Goal: Information Seeking & Learning: Learn about a topic

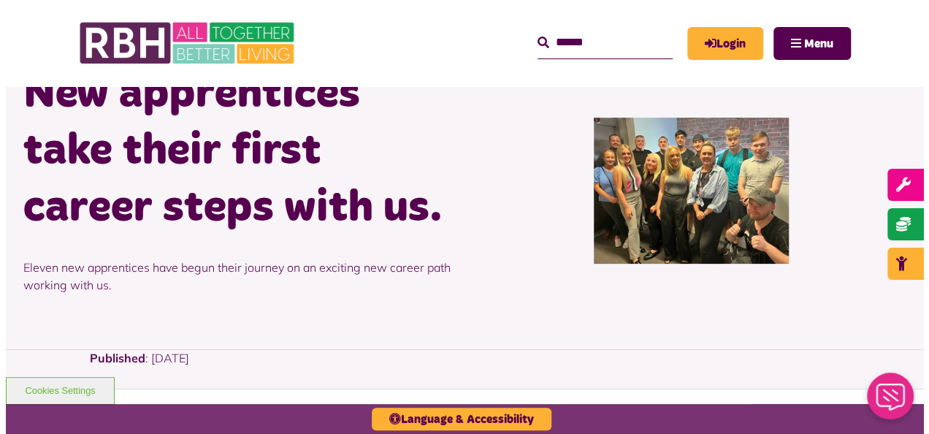
scroll to position [23, 0]
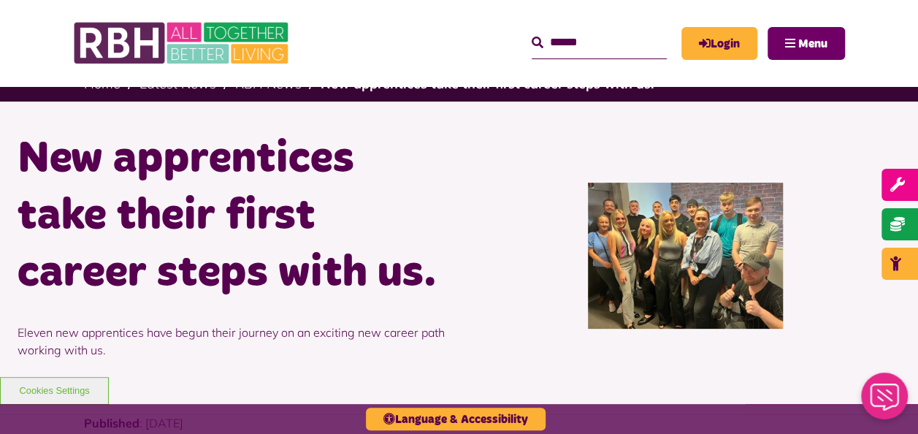
click at [796, 44] on button "Menu" at bounding box center [806, 43] width 77 height 33
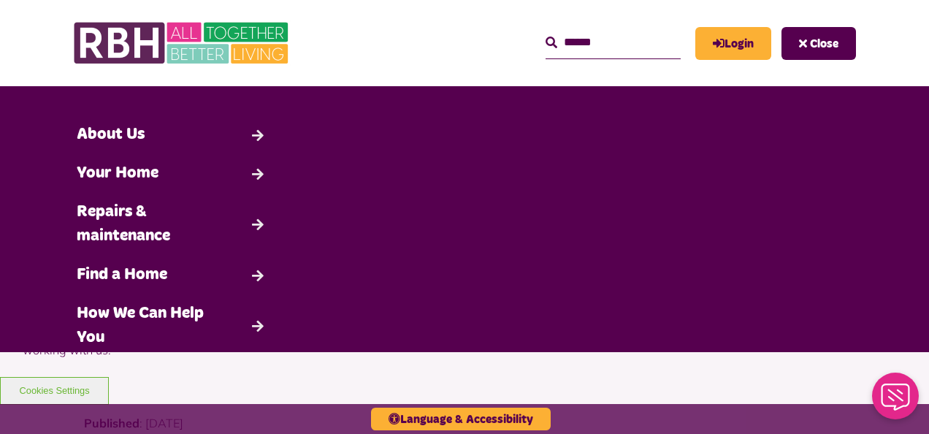
click at [560, 47] on input "Search" at bounding box center [613, 42] width 135 height 31
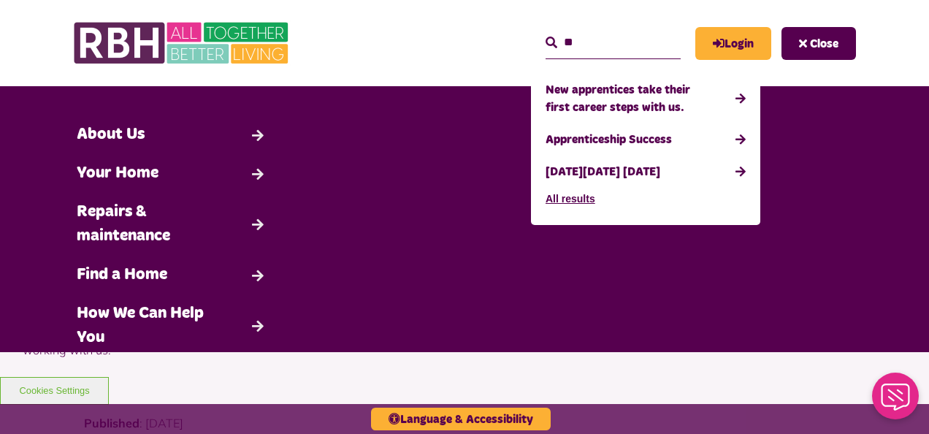
type input "*"
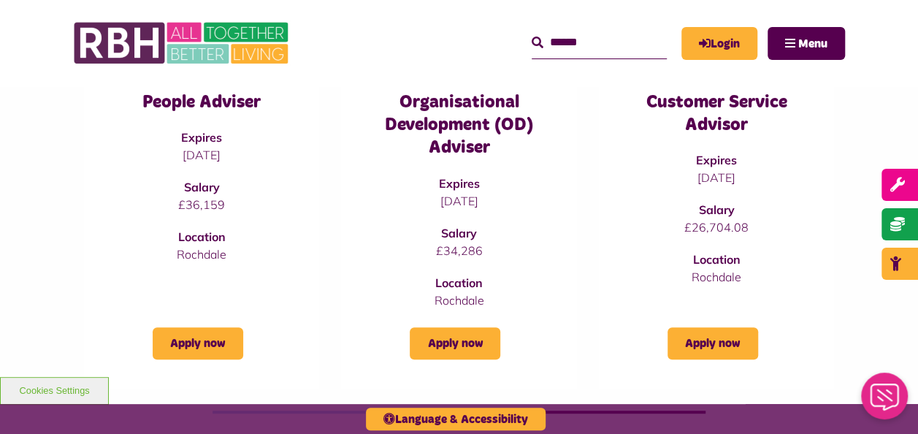
scroll to position [273, 0]
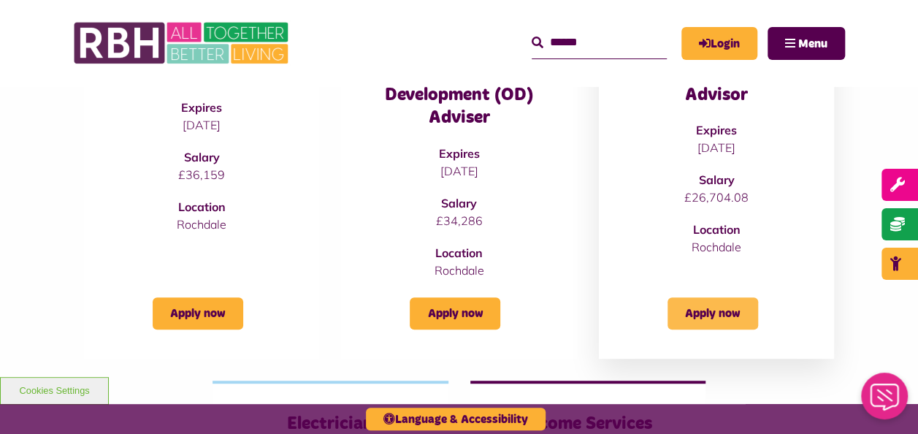
click at [704, 306] on link "Apply now" at bounding box center [713, 313] width 91 height 32
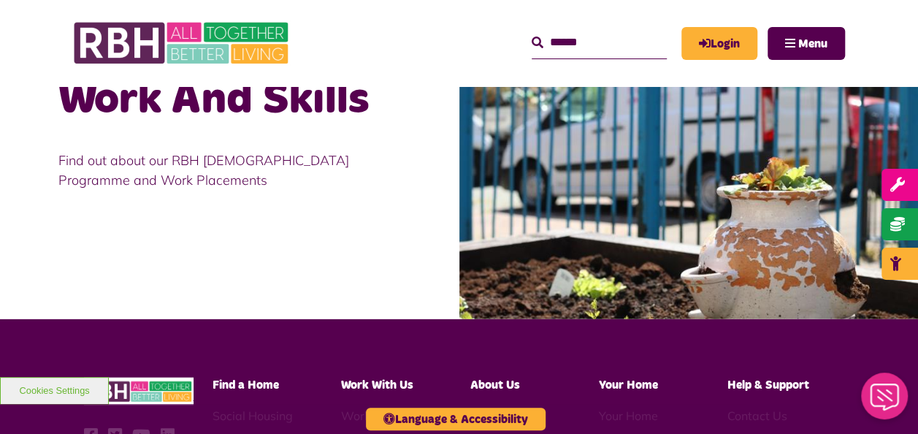
scroll to position [1466, 0]
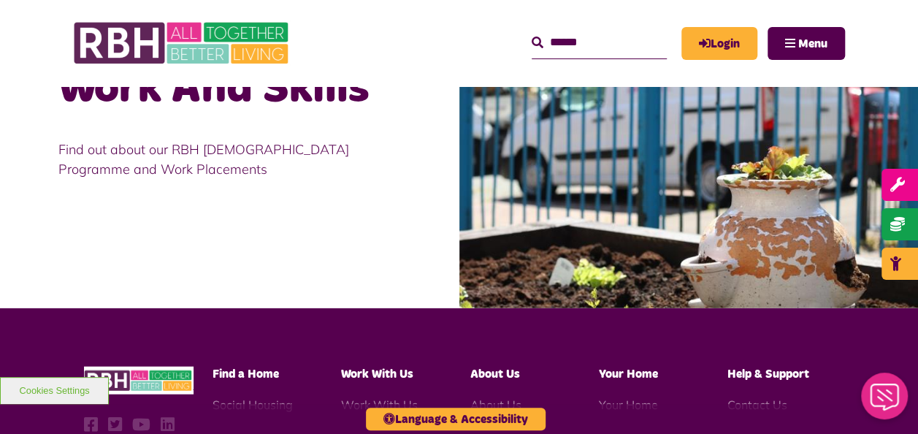
click at [137, 177] on p "Find out about our RBH Apprenticeship Programme and Work Placements" at bounding box center [229, 159] width 343 height 39
click at [156, 158] on p "Find out about our RBH Apprenticeship Programme and Work Placements" at bounding box center [229, 159] width 343 height 39
click at [184, 111] on h2 "Work And Skills" at bounding box center [229, 89] width 343 height 57
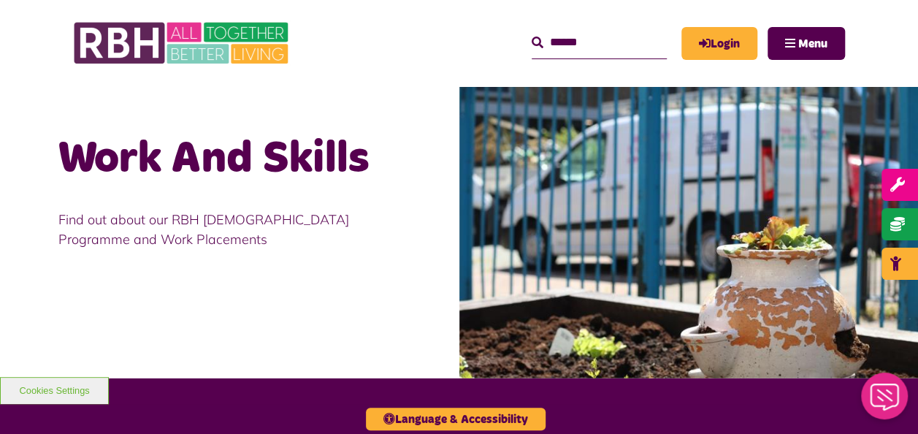
scroll to position [1411, 0]
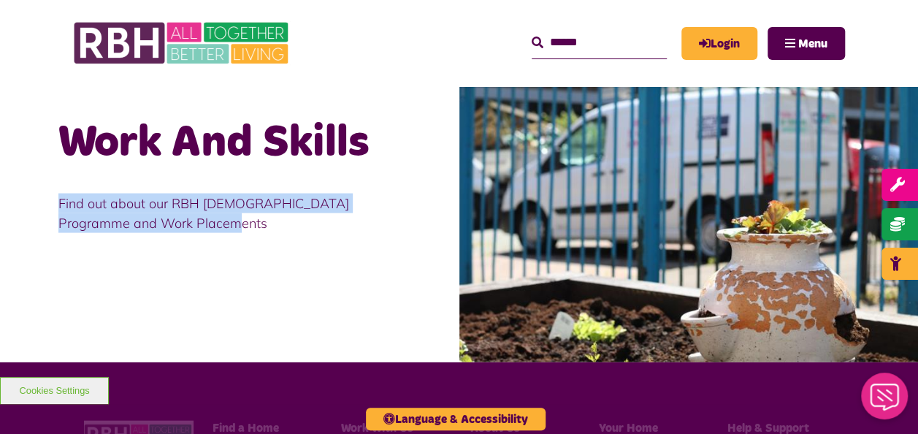
drag, startPoint x: 355, startPoint y: 224, endPoint x: 362, endPoint y: 172, distance: 52.4
click at [362, 172] on div "Work And Skills Find out about our RBH Apprenticeship Programme and Work Placem…" at bounding box center [230, 184] width 460 height 257
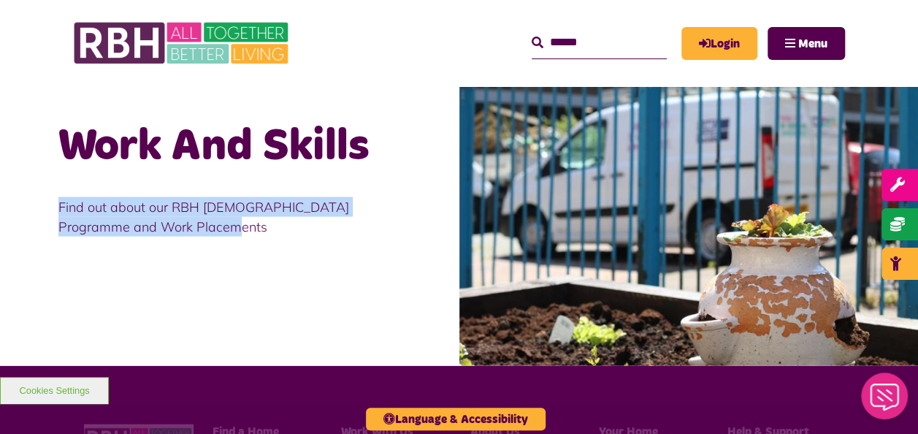
scroll to position [1407, 0]
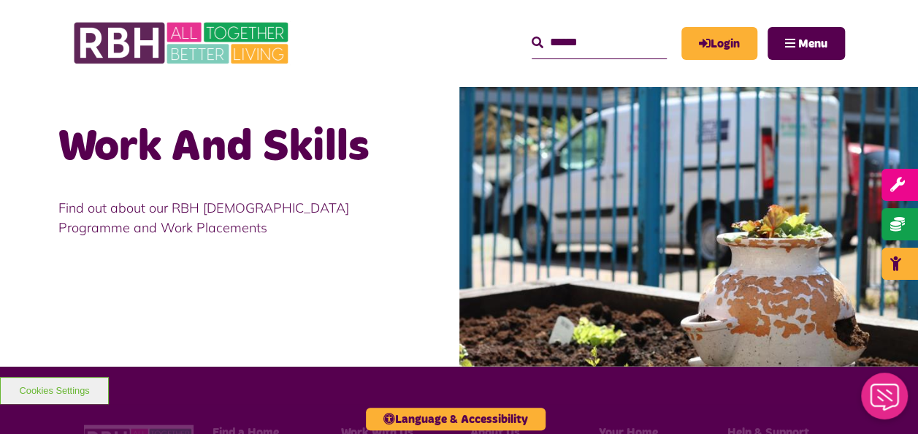
drag, startPoint x: 362, startPoint y: 172, endPoint x: 287, endPoint y: 153, distance: 77.8
click at [287, 153] on h2 "Work And Skills" at bounding box center [229, 147] width 343 height 57
click at [286, 169] on h2 "Work And Skills" at bounding box center [229, 147] width 343 height 57
click at [244, 213] on p "Find out about our RBH Apprenticeship Programme and Work Placements" at bounding box center [229, 217] width 343 height 39
click at [582, 181] on img at bounding box center [690, 214] width 460 height 306
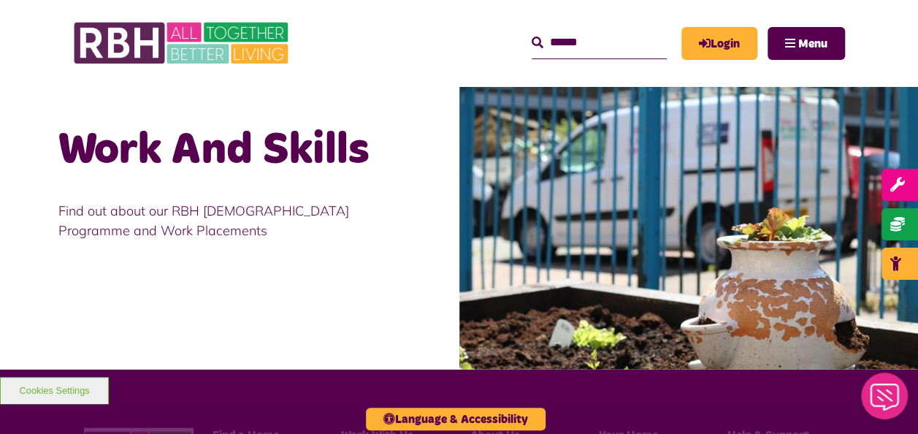
scroll to position [1364, 0]
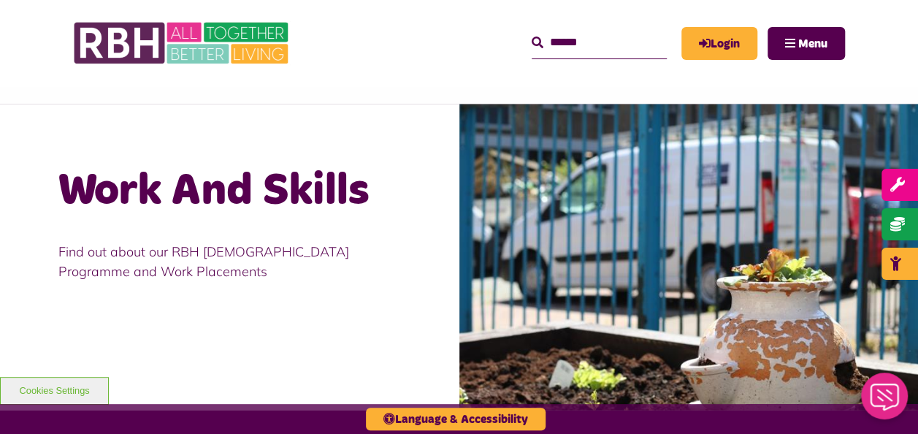
click at [577, 32] on input "Search" at bounding box center [599, 42] width 135 height 31
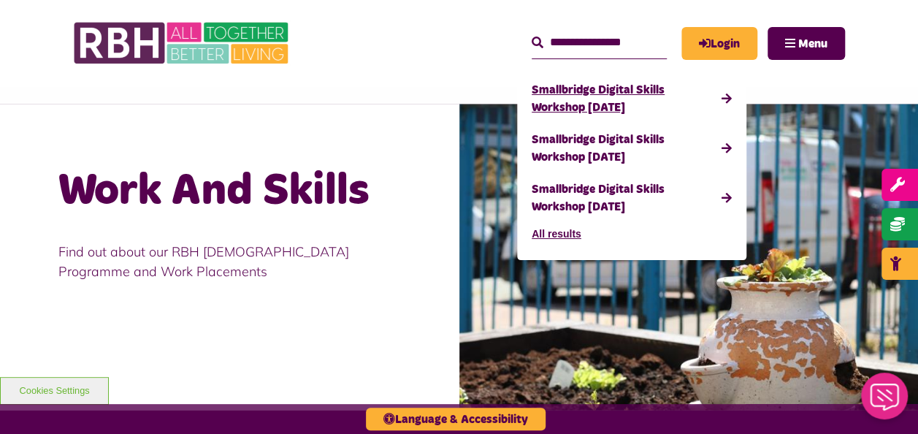
type input "**********"
click at [532, 34] on button "Search" at bounding box center [538, 43] width 12 height 18
